Goal: Transaction & Acquisition: Book appointment/travel/reservation

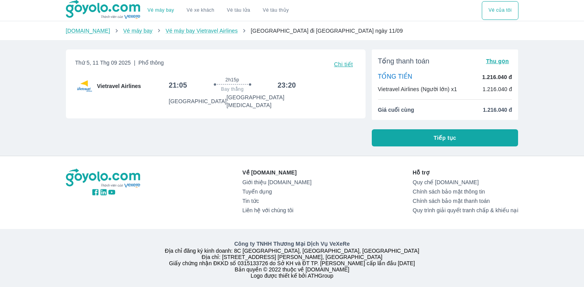
click at [444, 140] on span "Tiếp tục" at bounding box center [445, 138] width 23 height 8
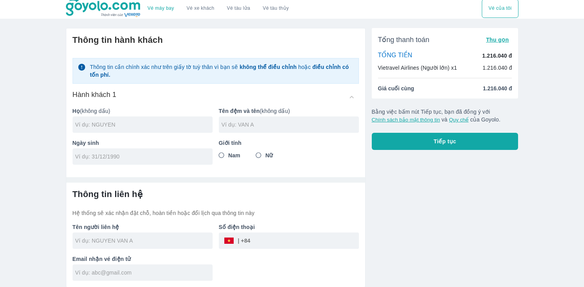
scroll to position [2, 0]
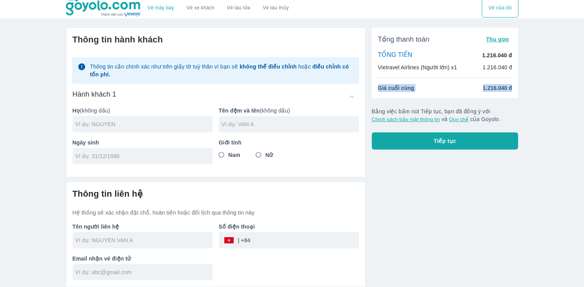
drag, startPoint x: 375, startPoint y: 87, endPoint x: 520, endPoint y: 91, distance: 144.7
click at [520, 91] on div "Thông tin hành khách Thông tin cần chính xác như trên giấy tờ tuỳ thân vì bạn s…" at bounding box center [292, 154] width 465 height 266
click at [171, 128] on input "text" at bounding box center [143, 124] width 137 height 8
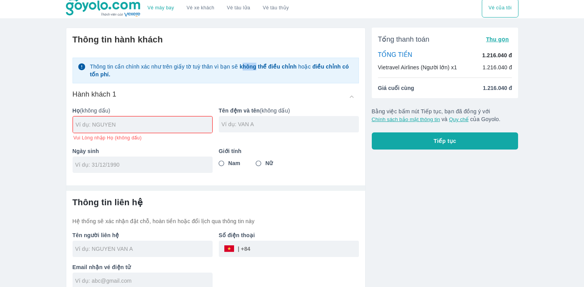
drag, startPoint x: 245, startPoint y: 67, endPoint x: 257, endPoint y: 67, distance: 12.1
click at [257, 67] on strong "không thể điều chỉnh" at bounding box center [267, 67] width 57 height 6
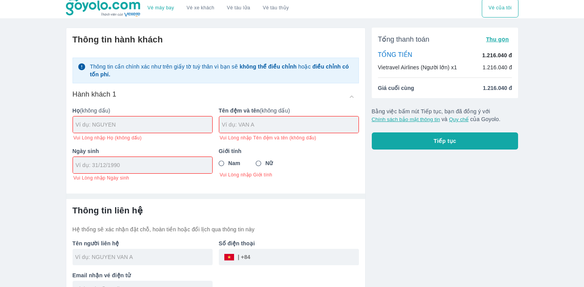
click at [174, 84] on div "Thông tin cần chính xác như trên giấy tờ tuỳ thân vì bạn sẽ không thể điều chỉn…" at bounding box center [216, 116] width 286 height 130
drag, startPoint x: 106, startPoint y: 66, endPoint x: 162, endPoint y: 67, distance: 56.5
click at [162, 67] on p "Thông tin cần chính xác như trên giấy tờ tuỳ thân vì bạn sẽ không thể điều chỉn…" at bounding box center [222, 71] width 264 height 16
click at [175, 79] on div "Thông tin cần chính xác như trên giấy tờ tuỳ thân vì bạn sẽ không thể điều chỉn…" at bounding box center [216, 71] width 286 height 26
drag, startPoint x: 200, startPoint y: 62, endPoint x: 243, endPoint y: 66, distance: 43.9
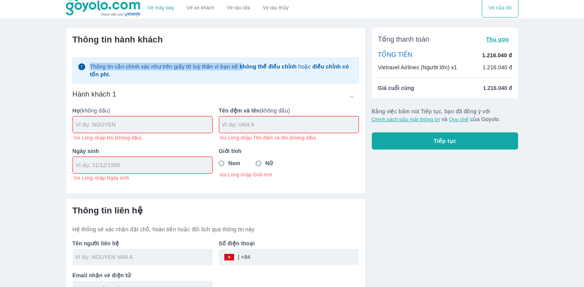
click at [243, 66] on div "Thông tin cần chính xác như trên giấy tờ tuỳ thân vì bạn sẽ không thể điều chỉn…" at bounding box center [216, 71] width 286 height 26
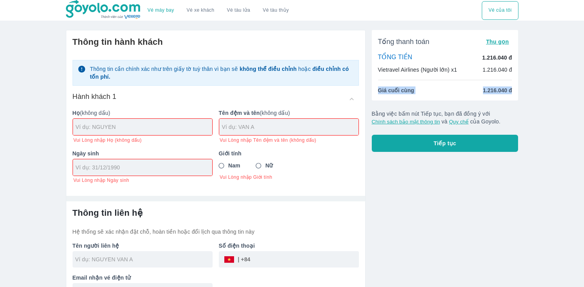
drag, startPoint x: 377, startPoint y: 90, endPoint x: 525, endPoint y: 119, distance: 150.3
click at [517, 90] on div "Tổng thanh toán Thu gọn TỔNG TIỀN 1.216.040 đ Vietravel Airlines (Người lớn) x1…" at bounding box center [445, 65] width 147 height 71
